Goal: Transaction & Acquisition: Purchase product/service

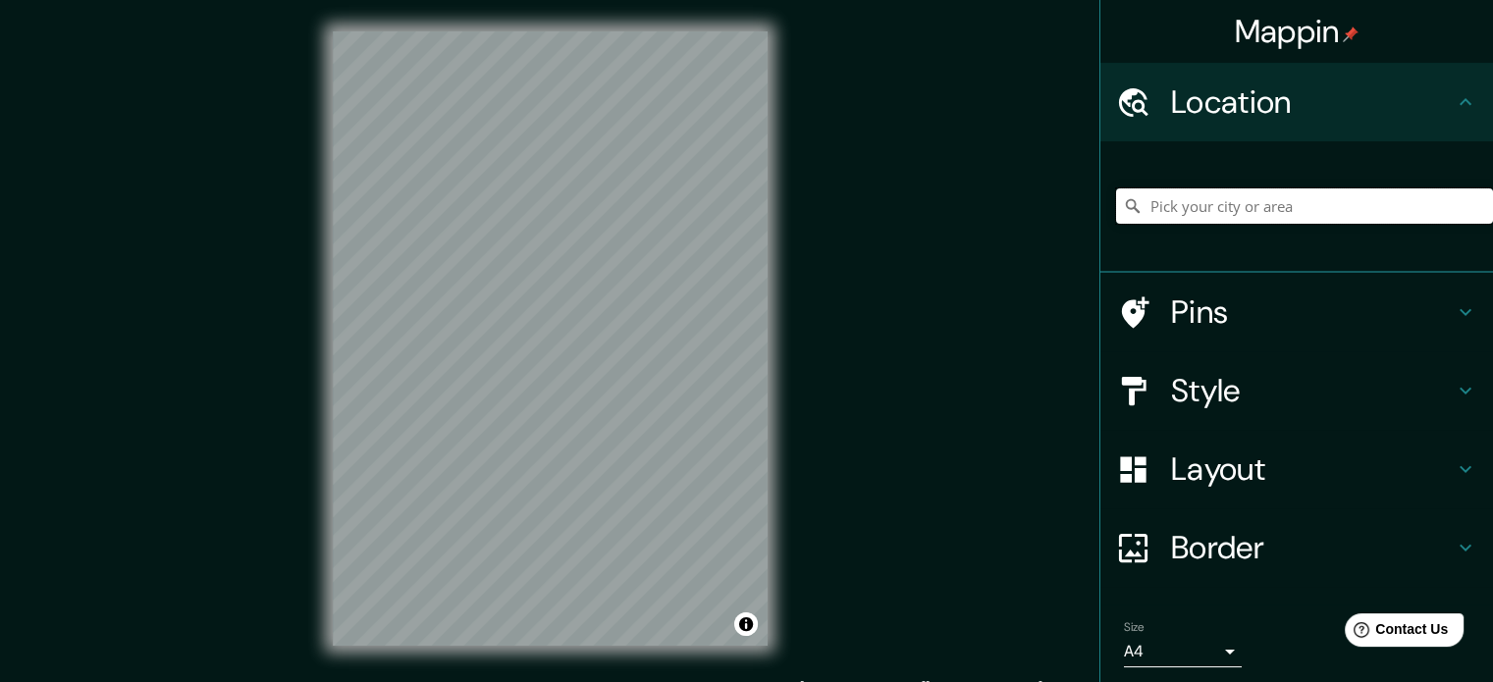
click at [1196, 203] on input "Pick your city or area" at bounding box center [1304, 205] width 377 height 35
paste input "Prolongación División Del Norte, 16038 [GEOGRAPHIC_DATA], [GEOGRAPHIC_DATA]"
type input "Prolongación División Del Norte, 16038 [GEOGRAPHIC_DATA], [GEOGRAPHIC_DATA]"
click at [251, 0] on html "Mappin Location Prolongación [GEOGRAPHIC_DATA], [GEOGRAPHIC_DATA], [GEOGRAPHIC_…" at bounding box center [746, 341] width 1493 height 682
drag, startPoint x: 876, startPoint y: 4, endPoint x: 1048, endPoint y: 304, distance: 346.5
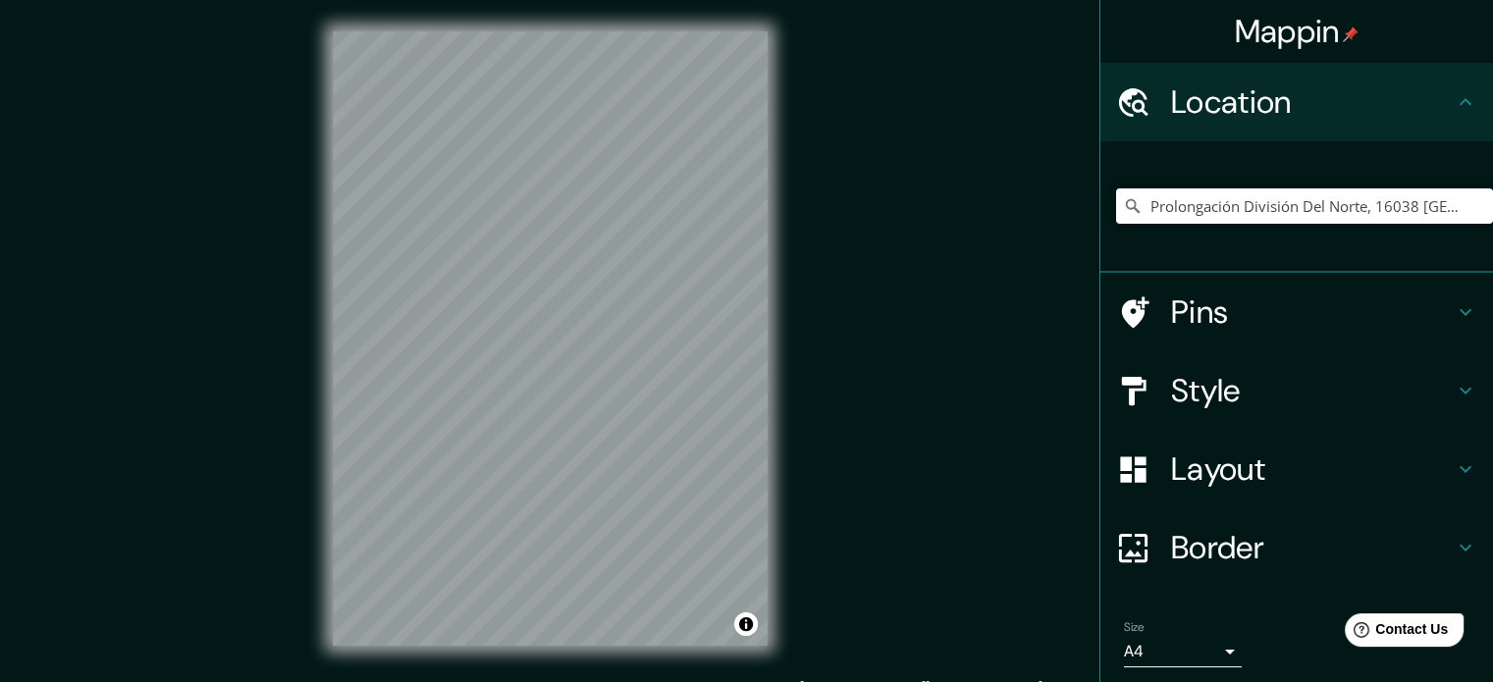
click at [1048, 304] on div "Mappin Location Prolongación [GEOGRAPHIC_DATA], [GEOGRAPHIC_DATA], [GEOGRAPHIC_…" at bounding box center [746, 354] width 1493 height 709
